Goal: Transaction & Acquisition: Purchase product/service

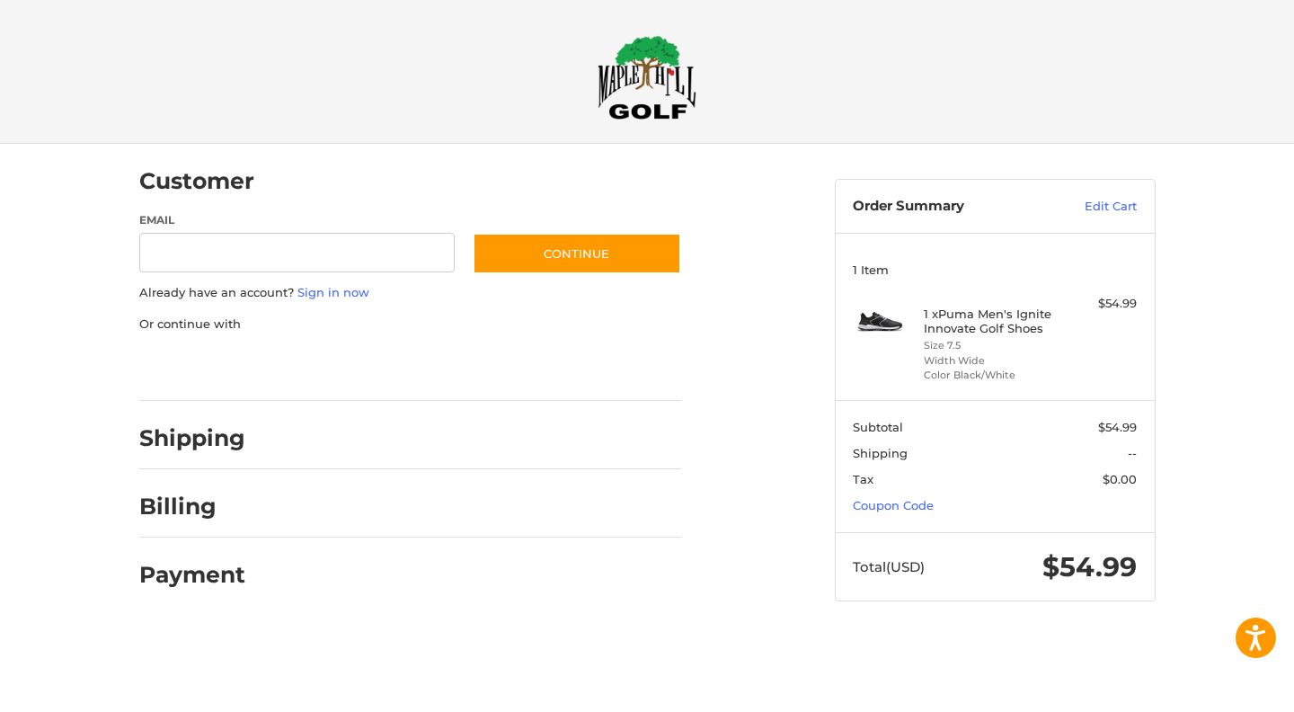
click at [419, 425] on div "Shipping" at bounding box center [410, 438] width 542 height 61
click at [187, 440] on h2 "Shipping" at bounding box center [192, 438] width 106 height 28
click at [199, 442] on h2 "Shipping" at bounding box center [192, 438] width 106 height 28
click at [229, 442] on h2 "Shipping" at bounding box center [192, 438] width 106 height 28
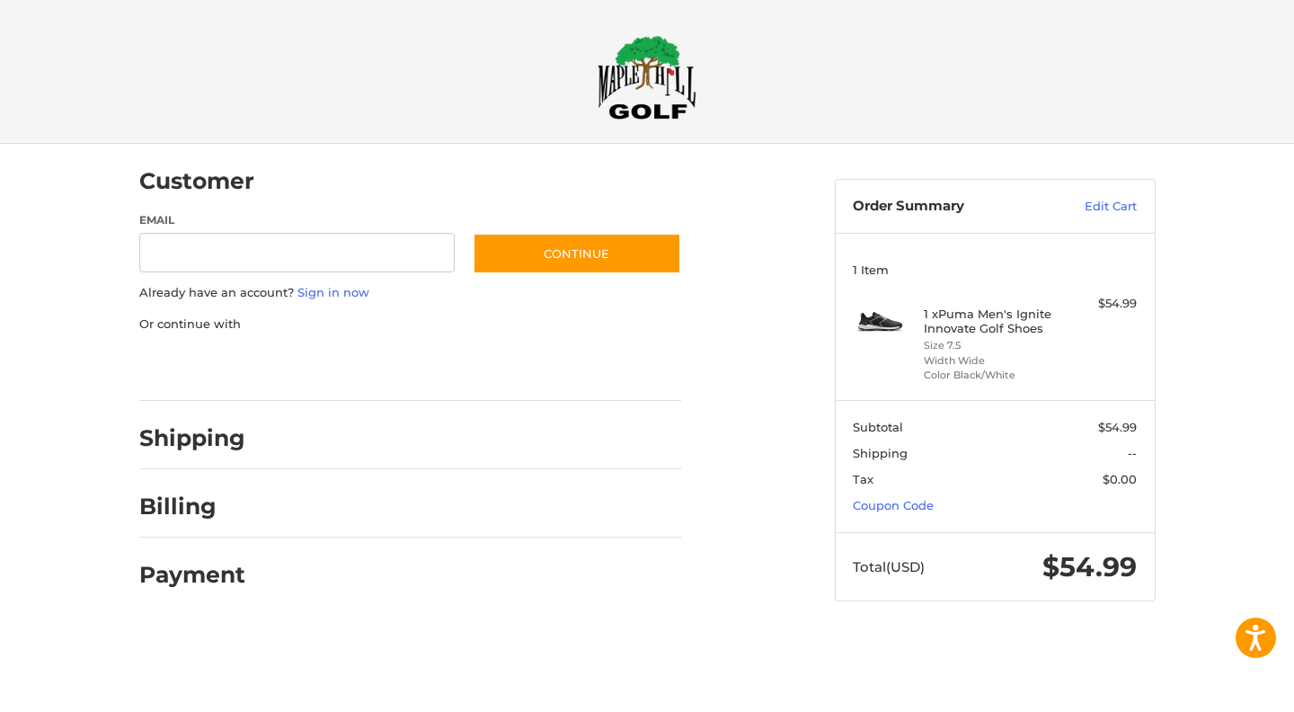
click at [229, 442] on h2 "Shipping" at bounding box center [192, 438] width 106 height 28
click at [0, 636] on div at bounding box center [0, 636] width 0 height 0
